Goal: Browse casually: Explore the website without a specific task or goal

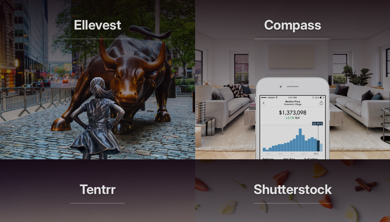
scroll to position [604, 0]
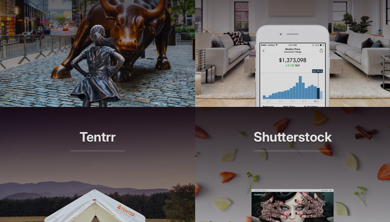
drag, startPoint x: 236, startPoint y: 98, endPoint x: 236, endPoint y: 101, distance: 3.3
click at [236, 98] on article "Compass Smarter tools for modern agents" at bounding box center [292, 24] width 195 height 164
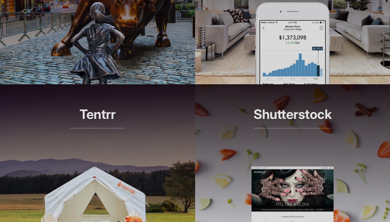
scroll to position [668, 0]
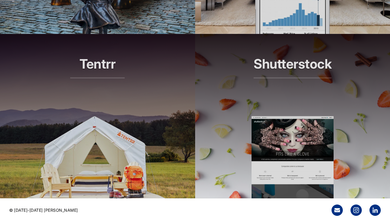
click at [147, 87] on header "Tentrr Airbnb for the outdoors" at bounding box center [97, 75] width 195 height 82
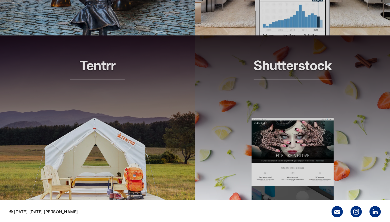
click at [281, 178] on img at bounding box center [293, 159] width 82 height 82
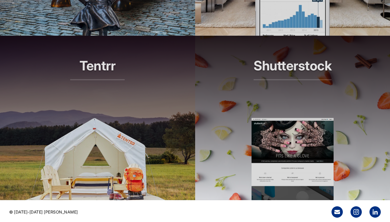
click at [238, 168] on article "Shutterstock Smarter search, better results" at bounding box center [292, 118] width 195 height 164
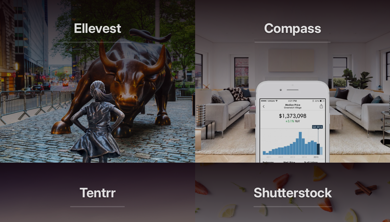
scroll to position [481, 0]
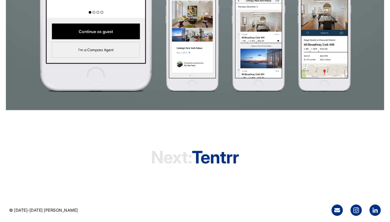
scroll to position [937, 0]
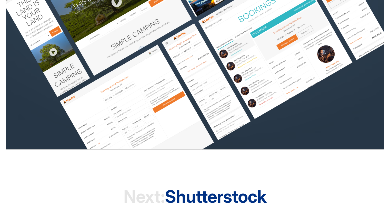
scroll to position [623, 0]
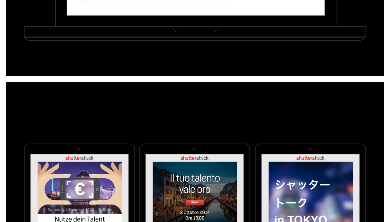
scroll to position [2899, 0]
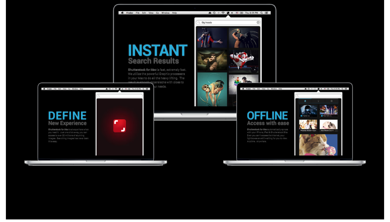
scroll to position [3301, 0]
